Goal: Task Accomplishment & Management: Use online tool/utility

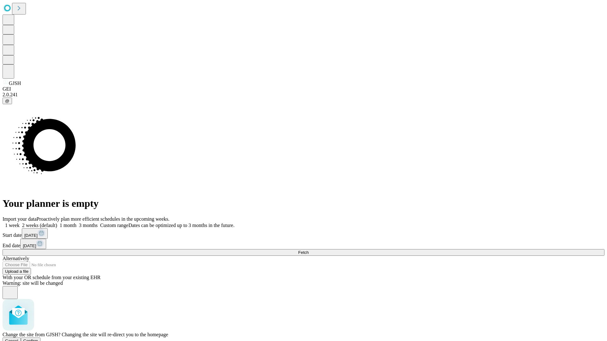
click at [38, 339] on span "Confirm" at bounding box center [30, 341] width 15 height 5
click at [20, 223] on label "1 week" at bounding box center [11, 225] width 17 height 5
click at [308, 250] on span "Fetch" at bounding box center [303, 252] width 10 height 5
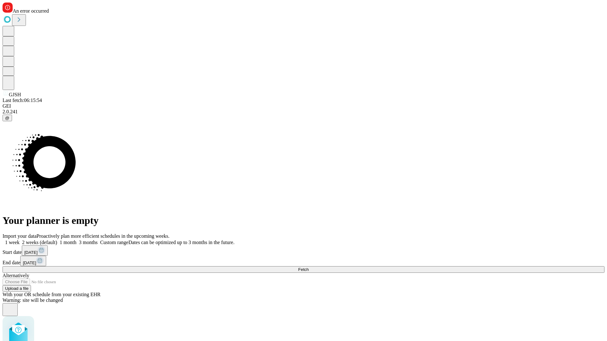
click at [20, 240] on label "1 week" at bounding box center [11, 242] width 17 height 5
click at [308, 267] on span "Fetch" at bounding box center [303, 269] width 10 height 5
click at [20, 240] on label "1 week" at bounding box center [11, 242] width 17 height 5
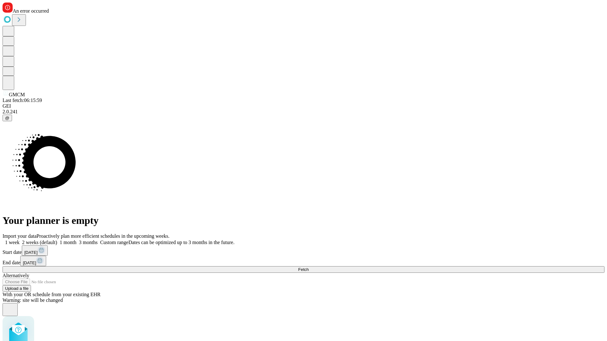
click at [308, 267] on span "Fetch" at bounding box center [303, 269] width 10 height 5
click at [20, 240] on label "1 week" at bounding box center [11, 242] width 17 height 5
click at [308, 267] on span "Fetch" at bounding box center [303, 269] width 10 height 5
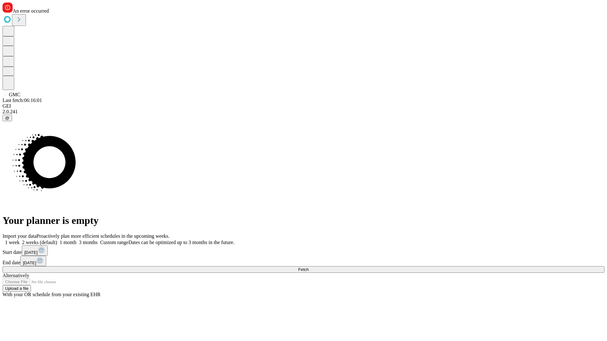
click at [20, 240] on label "1 week" at bounding box center [11, 242] width 17 height 5
click at [308, 267] on span "Fetch" at bounding box center [303, 269] width 10 height 5
click at [20, 240] on label "1 week" at bounding box center [11, 242] width 17 height 5
click at [308, 267] on span "Fetch" at bounding box center [303, 269] width 10 height 5
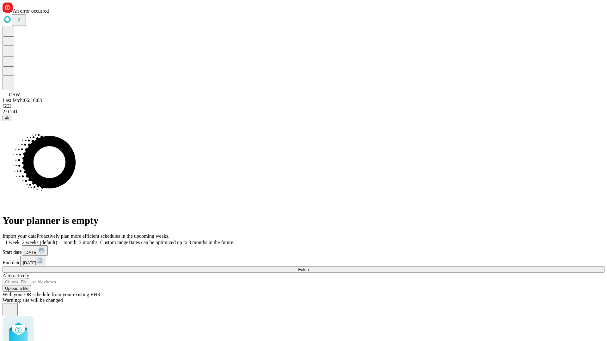
click at [20, 240] on label "1 week" at bounding box center [11, 242] width 17 height 5
click at [308, 267] on span "Fetch" at bounding box center [303, 269] width 10 height 5
click at [20, 240] on label "1 week" at bounding box center [11, 242] width 17 height 5
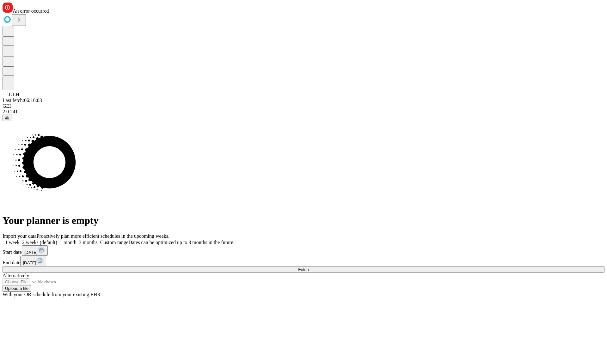
click at [308, 267] on span "Fetch" at bounding box center [303, 269] width 10 height 5
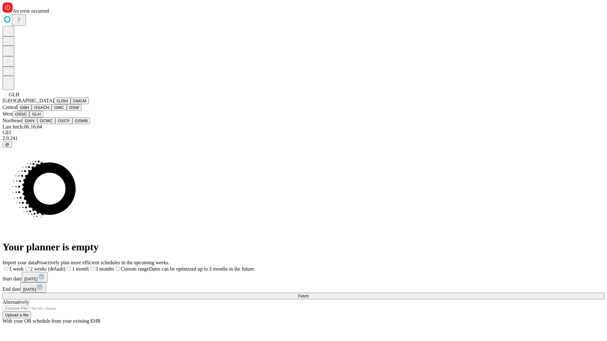
click at [37, 124] on button "GWV" at bounding box center [29, 121] width 15 height 7
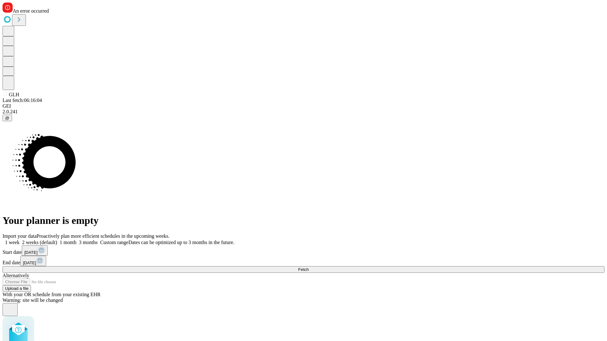
click at [20, 240] on label "1 week" at bounding box center [11, 242] width 17 height 5
click at [308, 267] on span "Fetch" at bounding box center [303, 269] width 10 height 5
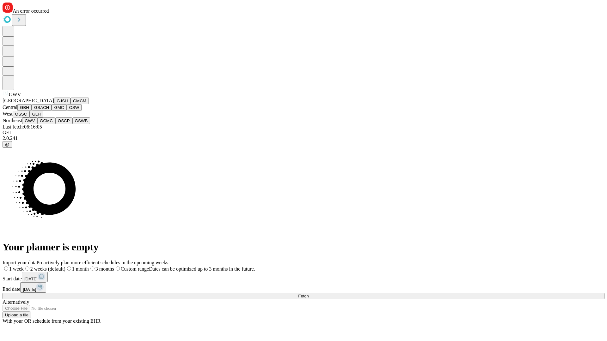
click at [49, 124] on button "GCMC" at bounding box center [46, 121] width 18 height 7
